Goal: Register for event/course

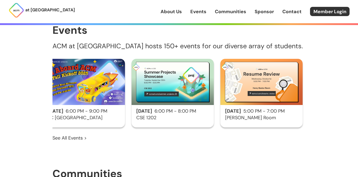
scroll to position [0, 14]
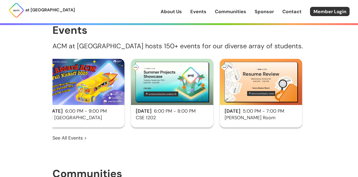
click at [231, 113] on span "[DATE]" at bounding box center [233, 111] width 16 height 6
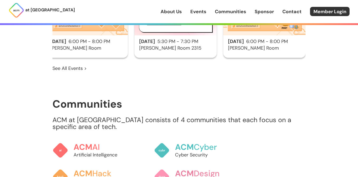
scroll to position [362, 0]
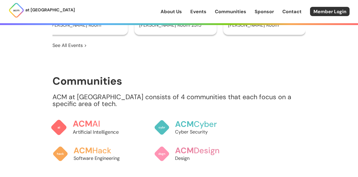
click at [89, 123] on span "ACM" at bounding box center [83, 123] width 20 height 11
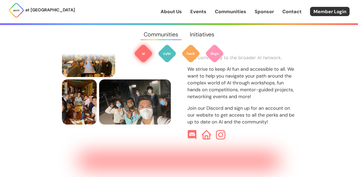
scroll to position [220, 0]
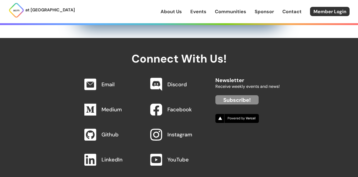
click at [194, 13] on link "Events" at bounding box center [198, 11] width 16 height 7
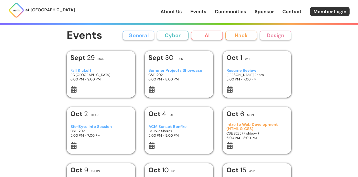
click at [196, 36] on button "AI" at bounding box center [207, 35] width 32 height 9
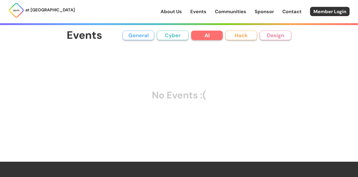
click at [152, 36] on button "General" at bounding box center [139, 35] width 32 height 9
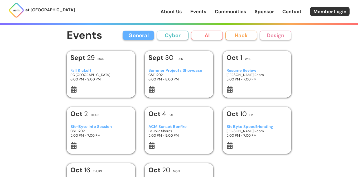
click at [173, 33] on button "Cyber" at bounding box center [173, 35] width 32 height 9
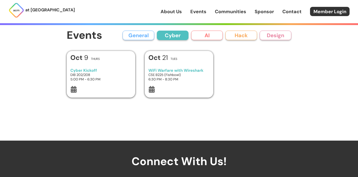
click at [205, 36] on button "AI" at bounding box center [207, 35] width 32 height 9
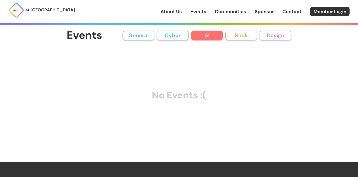
click at [241, 37] on button "Hack" at bounding box center [241, 35] width 32 height 9
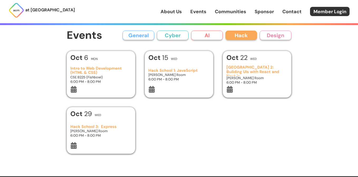
click at [282, 37] on button "Design" at bounding box center [276, 35] width 32 height 9
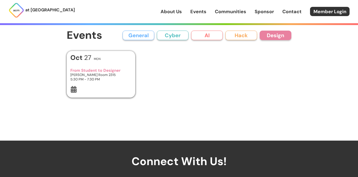
click at [197, 36] on button "AI" at bounding box center [207, 35] width 32 height 9
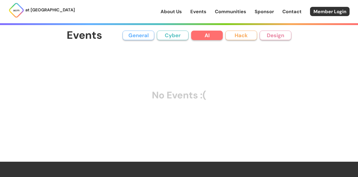
click at [279, 33] on button "Design" at bounding box center [276, 35] width 32 height 9
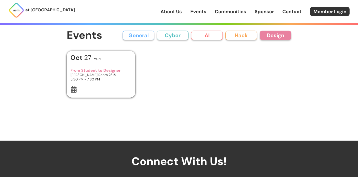
click at [206, 33] on button "AI" at bounding box center [207, 35] width 32 height 9
